Goal: Task Accomplishment & Management: Manage account settings

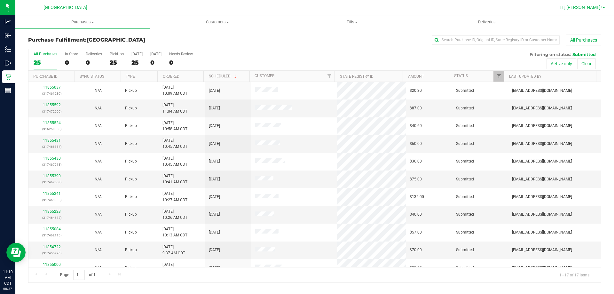
click at [593, 6] on span "Hi, [PERSON_NAME]!" at bounding box center [581, 7] width 42 height 5
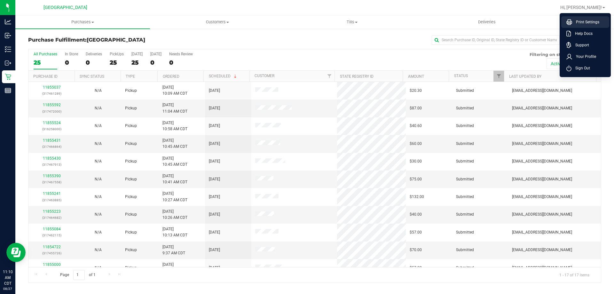
click at [589, 25] on li "Print Settings" at bounding box center [585, 22] width 48 height 12
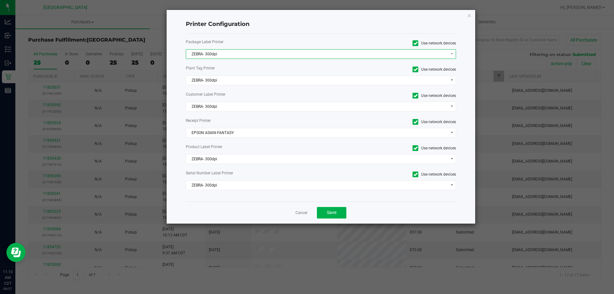
click at [336, 56] on span "ZEBRA- 300dpi" at bounding box center [317, 54] width 262 height 9
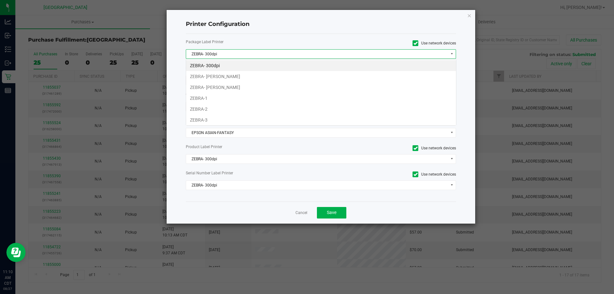
scroll to position [10, 270]
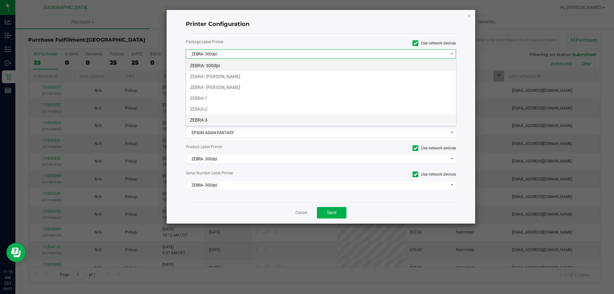
click at [258, 117] on li "ZEBRA-3" at bounding box center [321, 119] width 270 height 11
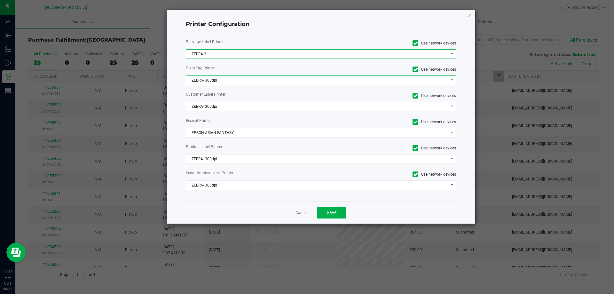
click at [279, 78] on span "ZEBRA- 300dpi" at bounding box center [317, 80] width 262 height 9
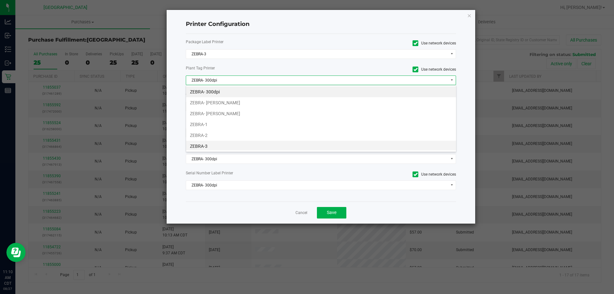
click at [255, 147] on li "ZEBRA-3" at bounding box center [321, 146] width 270 height 11
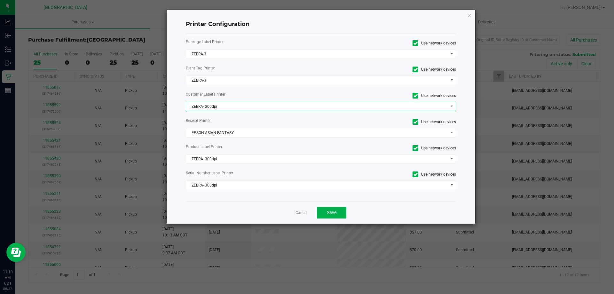
click at [263, 103] on span "ZEBRA- 300dpi" at bounding box center [317, 106] width 262 height 9
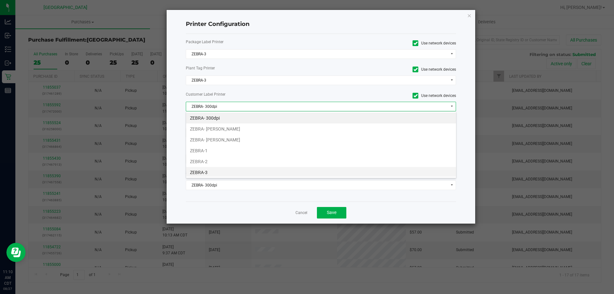
click at [209, 171] on li "ZEBRA-3" at bounding box center [321, 172] width 270 height 11
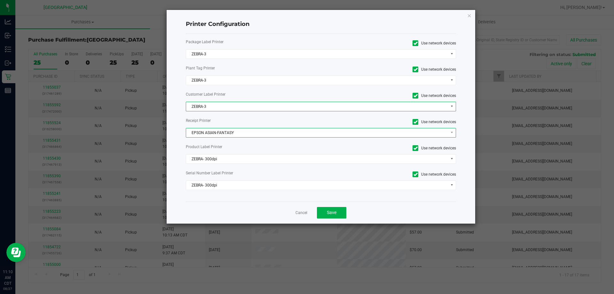
click at [250, 131] on span "EPSON ASIAN-FANTASY" at bounding box center [317, 132] width 262 height 9
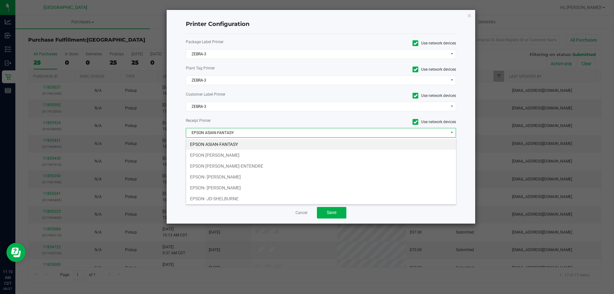
click at [253, 137] on div "EPSON ASIAN-FANTASY EPSON [PERSON_NAME] EPSON [PERSON_NAME]-ENTENDRE EPSON- [PE…" at bounding box center [321, 170] width 270 height 67
click at [257, 129] on span "EPSON ASIAN-FANTASY" at bounding box center [317, 132] width 262 height 9
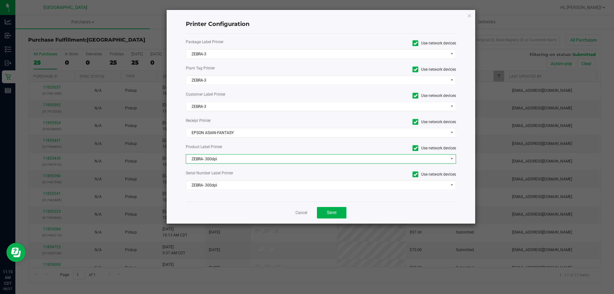
click at [243, 160] on span "ZEBRA- 300dpi" at bounding box center [317, 158] width 262 height 9
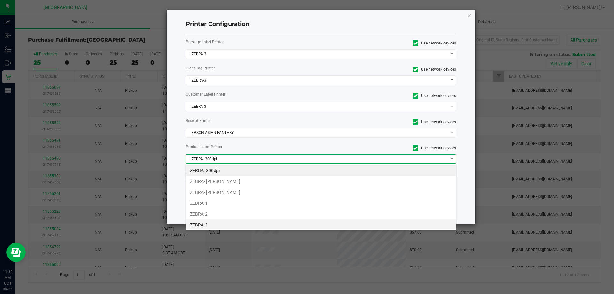
click at [219, 225] on li "ZEBRA-3" at bounding box center [321, 224] width 270 height 11
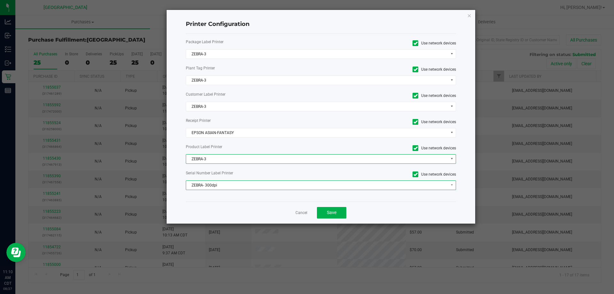
click at [244, 185] on span "ZEBRA- 300dpi" at bounding box center [317, 185] width 262 height 9
click at [250, 184] on span "ZEBRA- 300dpi" at bounding box center [317, 185] width 262 height 9
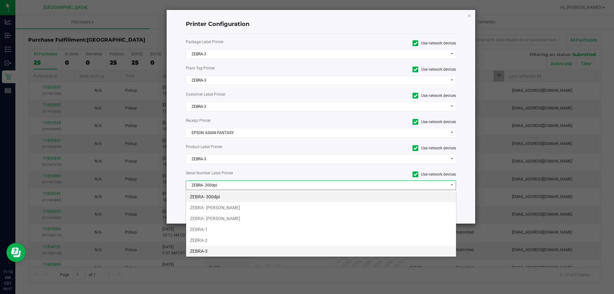
click at [209, 250] on li "ZEBRA-3" at bounding box center [321, 251] width 270 height 11
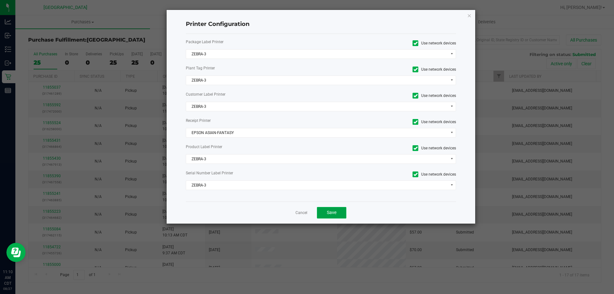
click at [339, 212] on button "Save" at bounding box center [331, 213] width 29 height 12
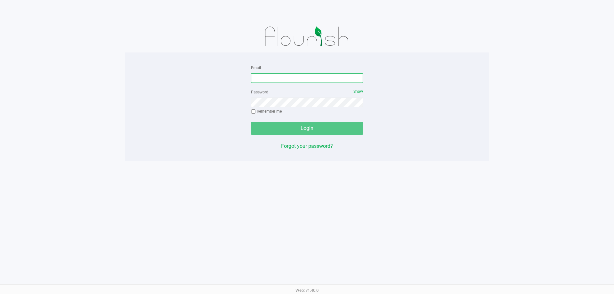
click at [270, 76] on input "Email" at bounding box center [307, 78] width 112 height 10
type input "[EMAIL_ADDRESS][DOMAIN_NAME]"
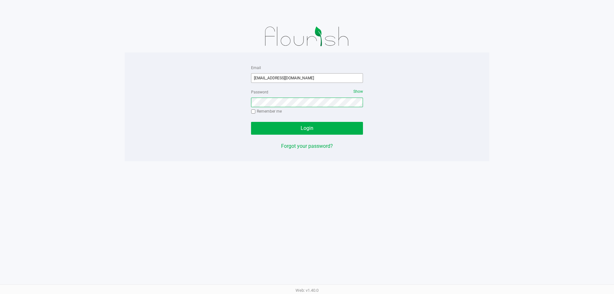
click at [251, 122] on button "Login" at bounding box center [307, 128] width 112 height 13
